Goal: Navigation & Orientation: Find specific page/section

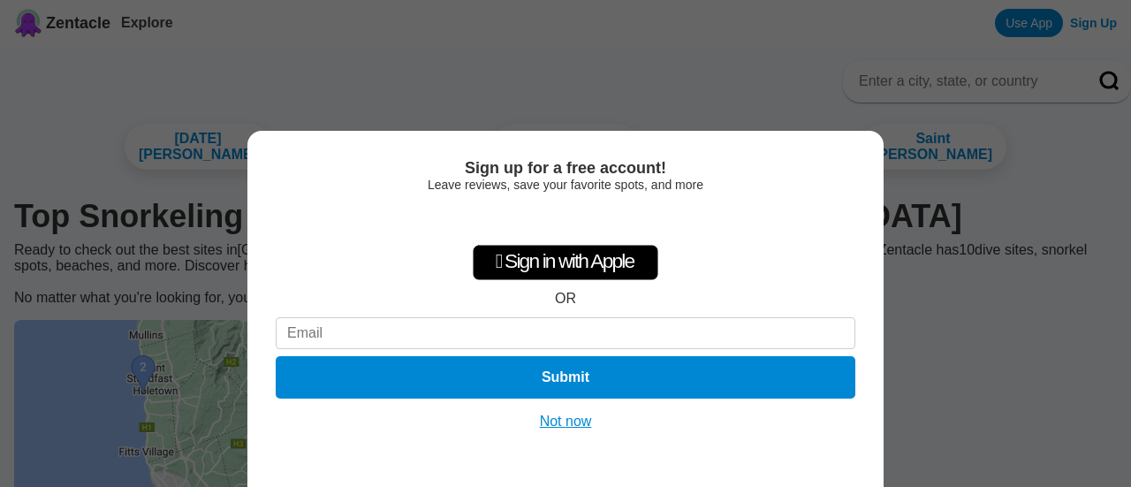
click at [558, 427] on button "Not now" at bounding box center [565, 422] width 63 height 18
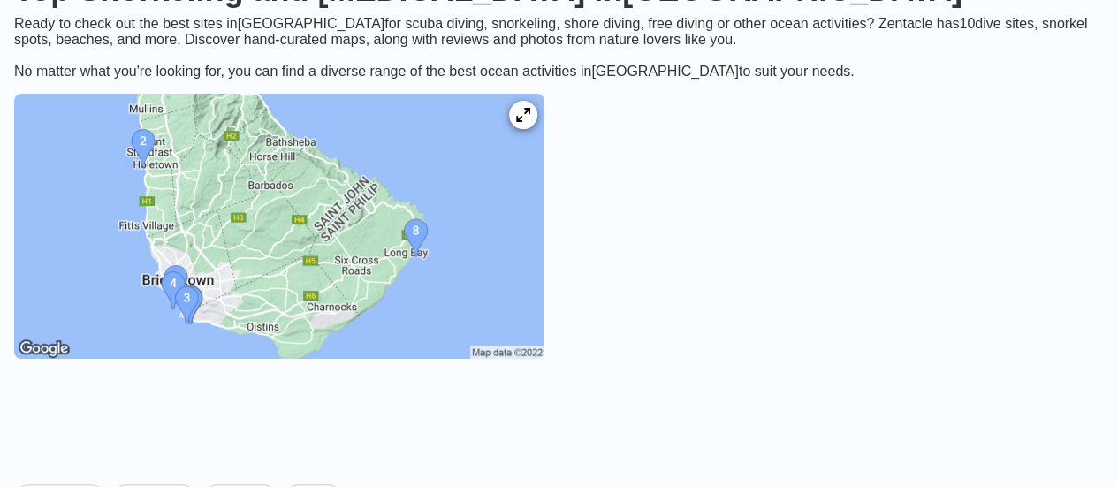
scroll to position [265, 0]
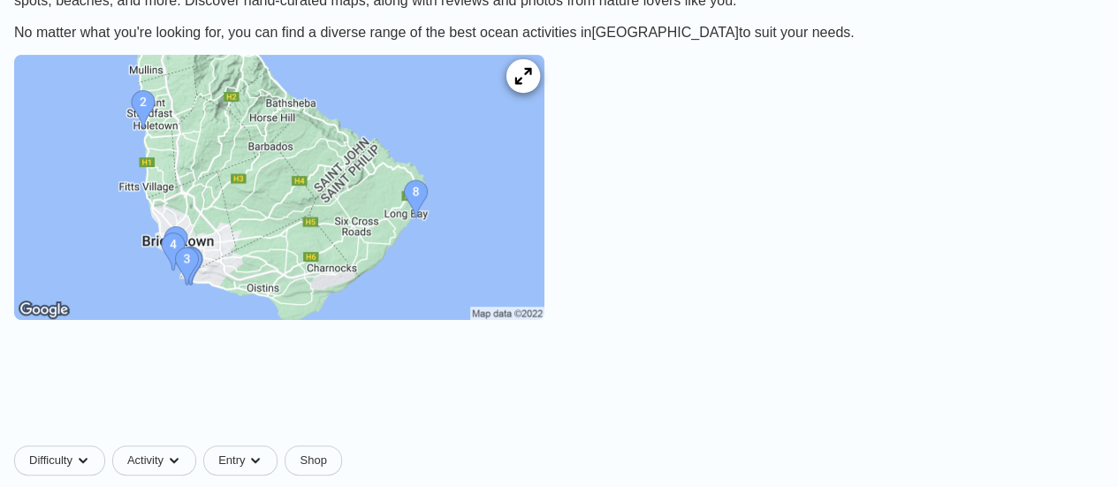
click at [531, 85] on icon at bounding box center [522, 76] width 17 height 17
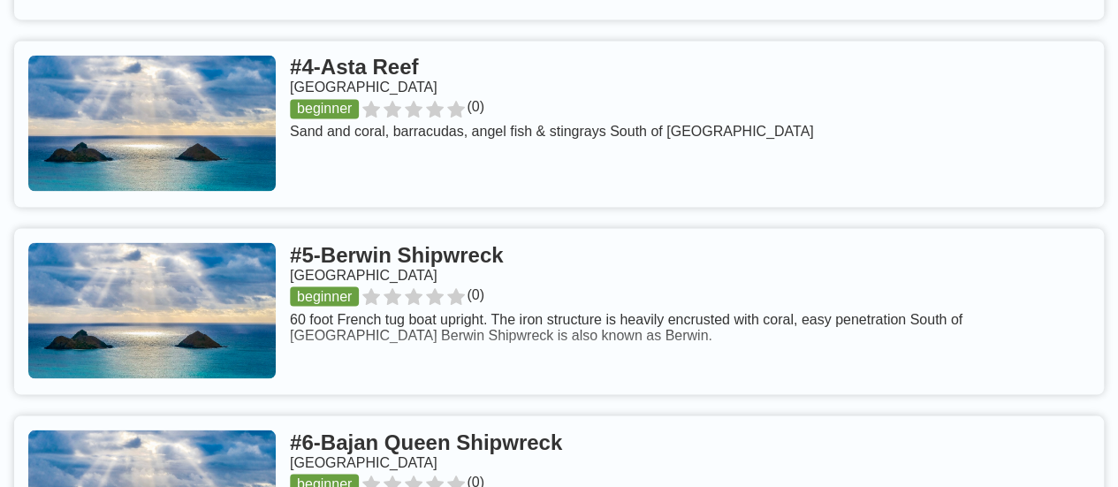
scroll to position [1060, 0]
